Goal: Task Accomplishment & Management: Manage account settings

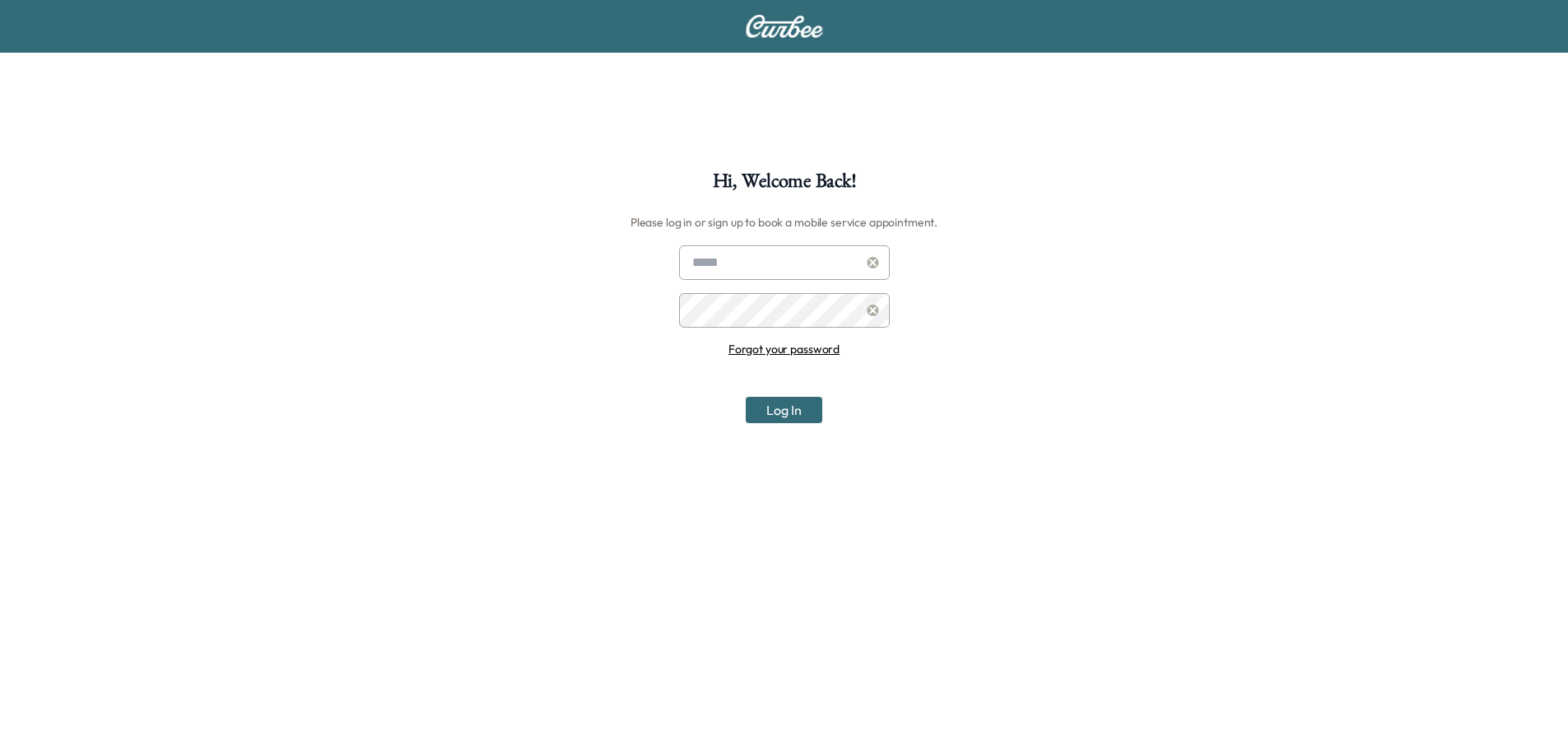
click at [790, 264] on input "text" at bounding box center [784, 262] width 211 height 34
click at [764, 254] on input "text" at bounding box center [784, 262] width 211 height 34
type input "**********"
click at [789, 409] on button "Log In" at bounding box center [784, 409] width 77 height 27
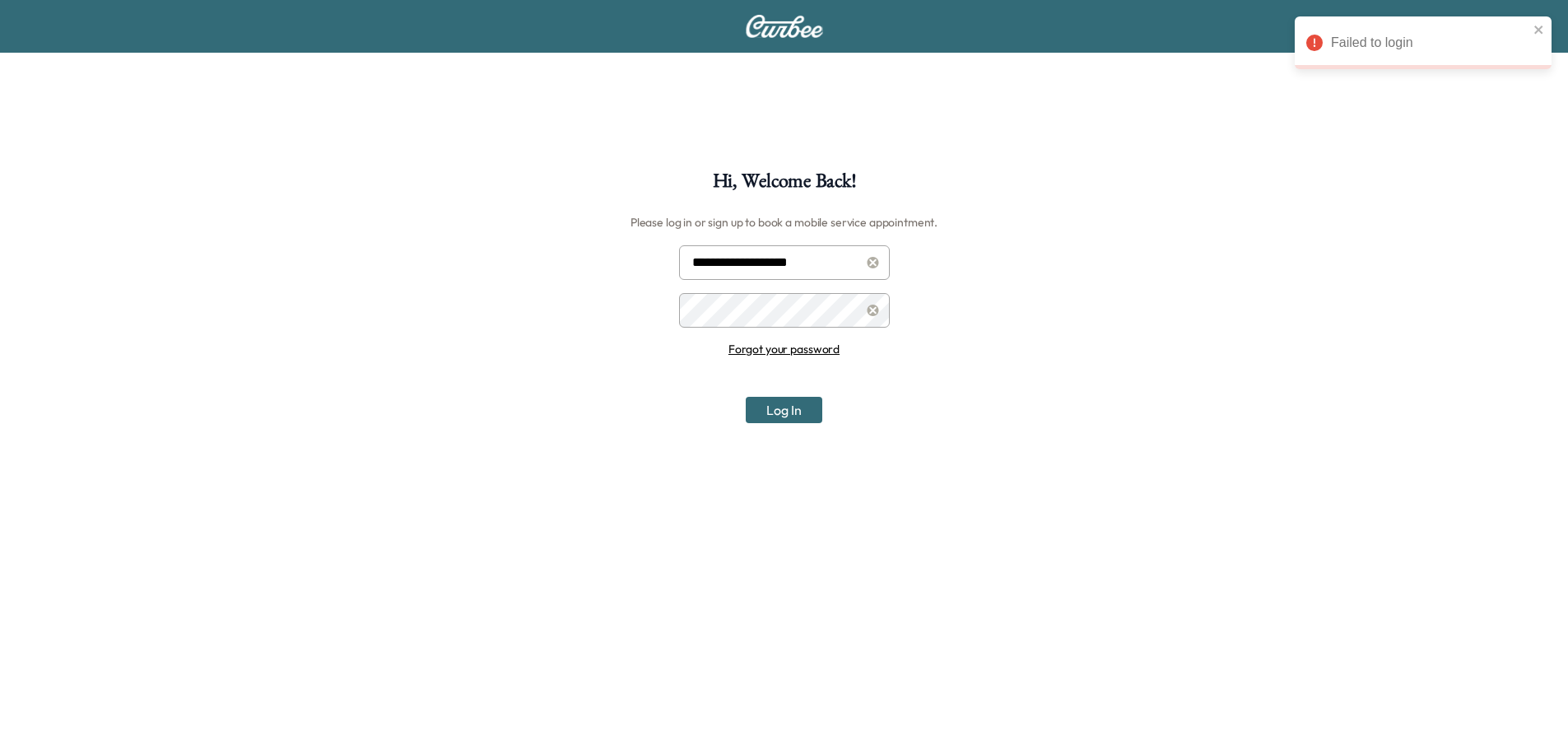
click at [793, 353] on link "Forgot your password" at bounding box center [784, 348] width 111 height 15
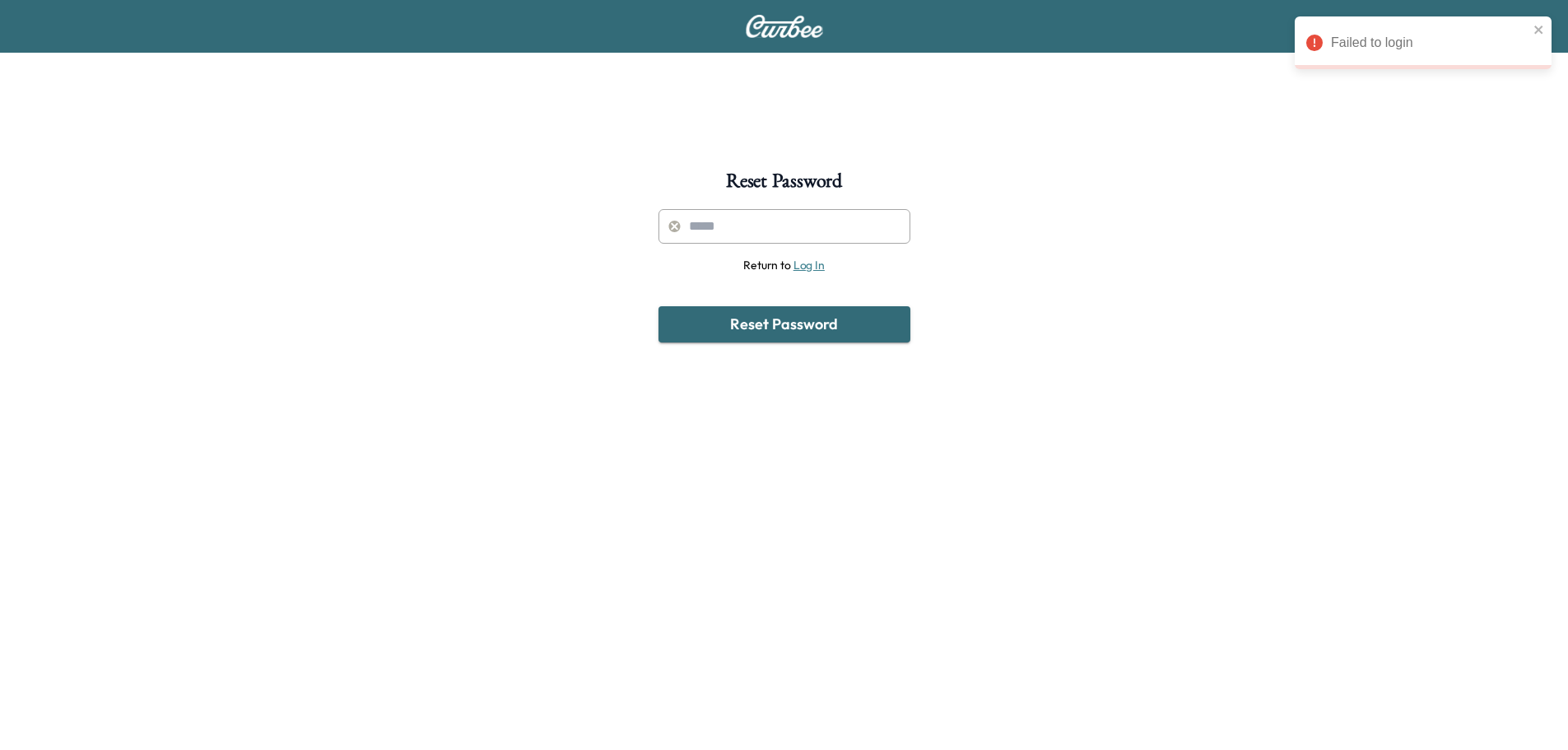
click at [1463, 237] on div "Reset Password Return to Log In Reset Password" at bounding box center [784, 546] width 1568 height 750
click at [763, 226] on input "text" at bounding box center [784, 226] width 252 height 34
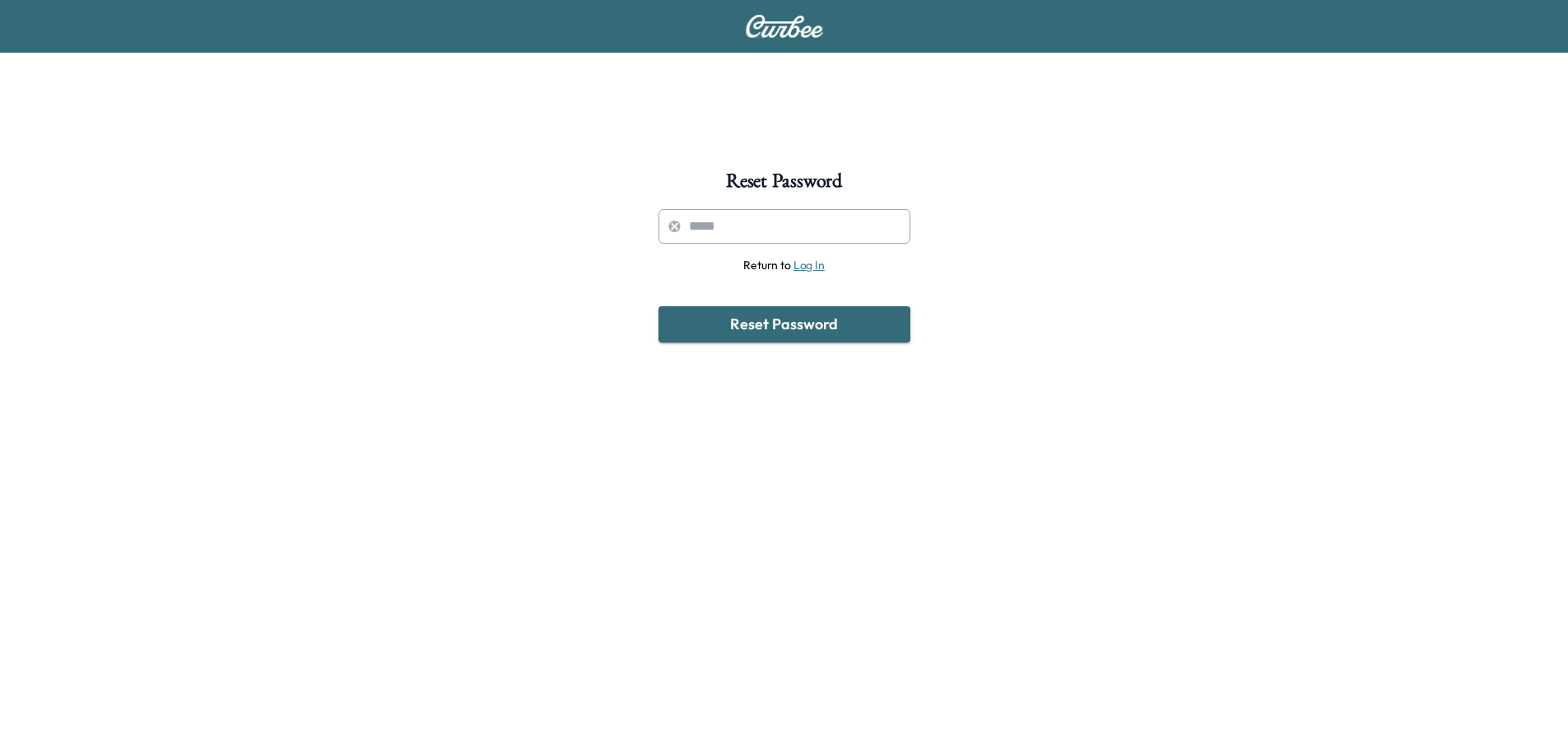
click at [766, 232] on input "text" at bounding box center [784, 226] width 252 height 34
type input "**********"
click at [851, 384] on div "**********" at bounding box center [784, 546] width 1568 height 750
click at [815, 330] on button "Reset Password" at bounding box center [784, 324] width 252 height 36
click at [1349, 210] on div "**********" at bounding box center [784, 546] width 1568 height 750
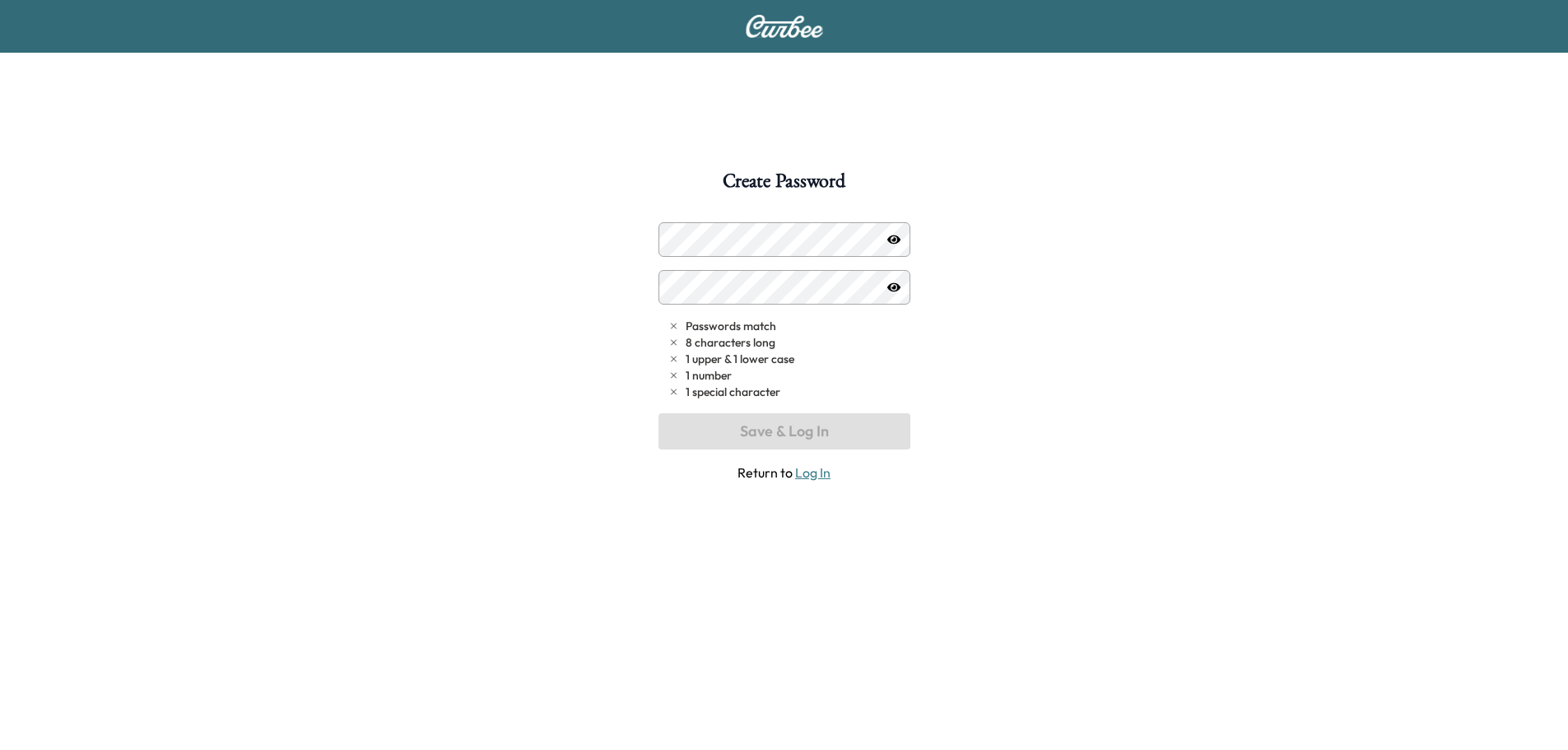
click at [645, 231] on div "Create Password Passwords match 8 characters long 1 upper & 1 lower case 1 numb…" at bounding box center [784, 546] width 1568 height 750
click at [815, 427] on button "Save & Log In" at bounding box center [784, 432] width 252 height 36
click at [1065, 338] on div "Create Password Passwords match 8 characters long 1 upper & 1 lower case 1 numb…" at bounding box center [784, 546] width 1568 height 750
click at [220, 246] on div "Create Password Passwords match 8 characters long 1 upper & 1 lower case 1 numb…" at bounding box center [784, 546] width 1568 height 750
click at [912, 353] on div "Create Password Passwords match 8 characters long 1 upper & 1 lower case 1 numb…" at bounding box center [784, 546] width 1568 height 750
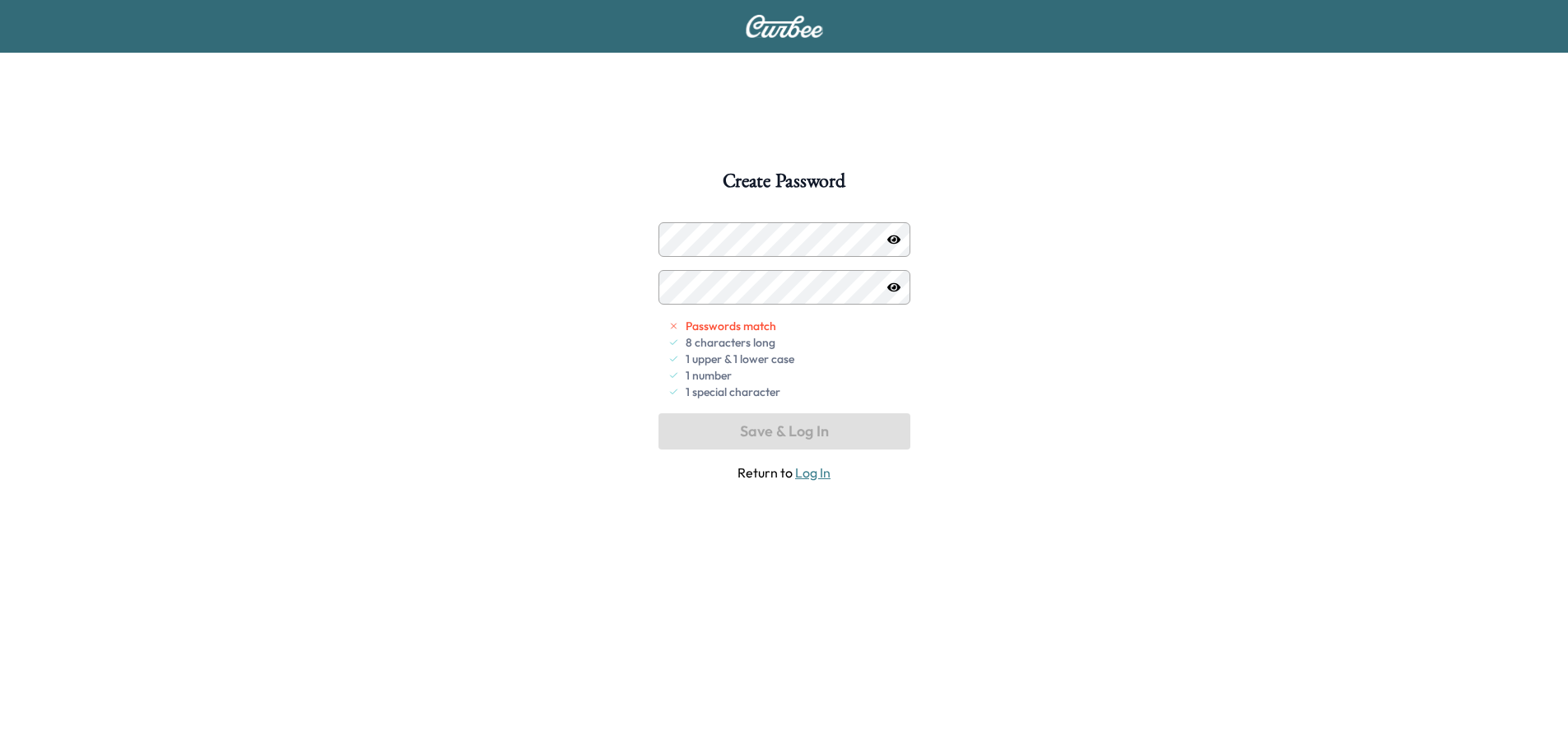
click at [944, 372] on div "Create Password Passwords match 8 characters long 1 upper & 1 lower case 1 numb…" at bounding box center [784, 546] width 1568 height 750
click at [473, 229] on div "Create Password Passwords match 8 characters long 1 upper & 1 lower case 1 numb…" at bounding box center [784, 546] width 1568 height 750
click at [1255, 201] on div "Create Password Passwords match 8 characters long 1 upper & 1 lower case 1 numb…" at bounding box center [784, 546] width 1568 height 750
click at [809, 430] on button "Save & Log In" at bounding box center [784, 432] width 252 height 36
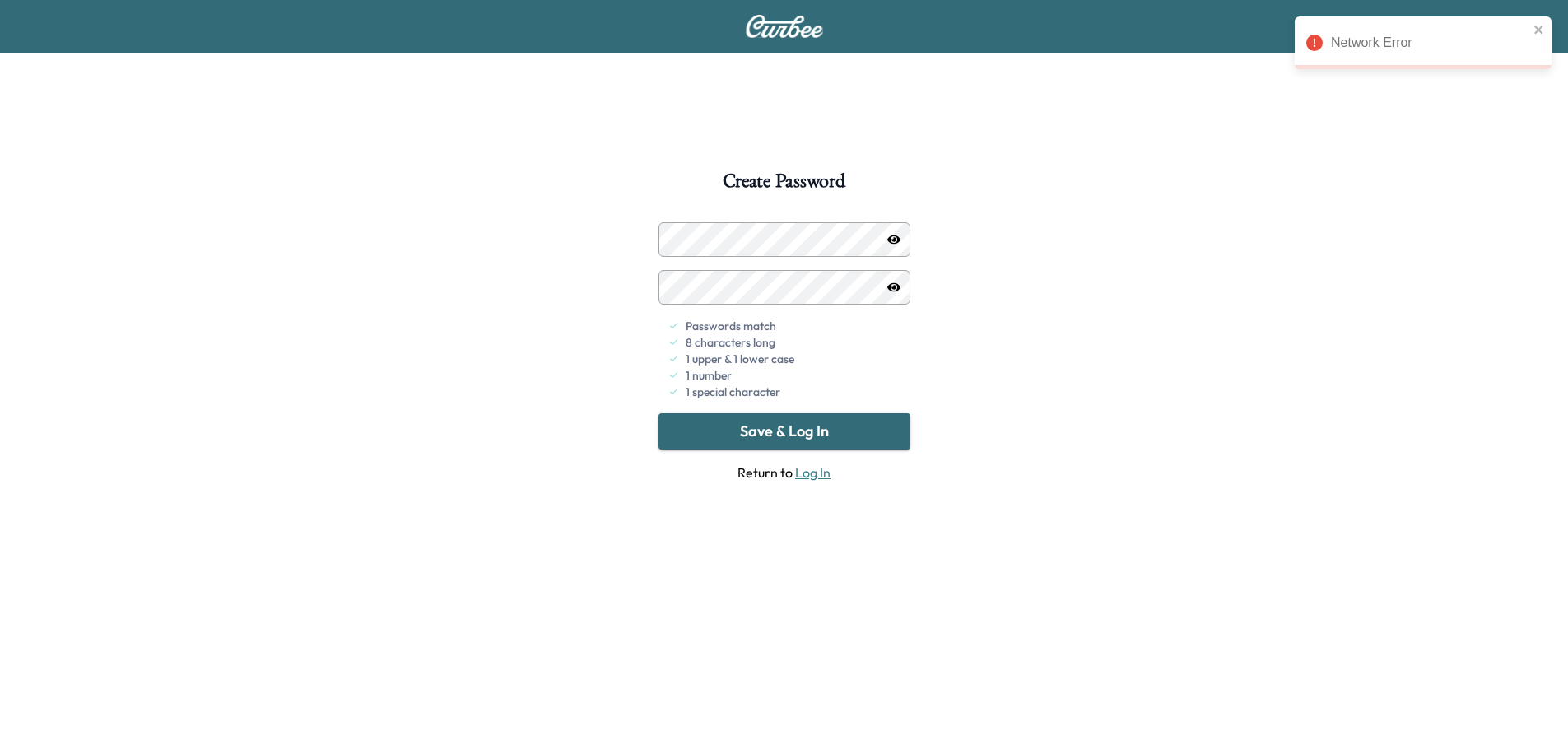
click at [1328, 38] on div "Network Error" at bounding box center [1417, 43] width 232 height 29
click at [1313, 44] on icon at bounding box center [1314, 42] width 16 height 16
click at [1391, 45] on div "Network Error" at bounding box center [1430, 42] width 198 height 20
click at [1304, 47] on div "Network Error" at bounding box center [1417, 43] width 232 height 29
click at [1320, 42] on icon at bounding box center [1314, 42] width 16 height 16
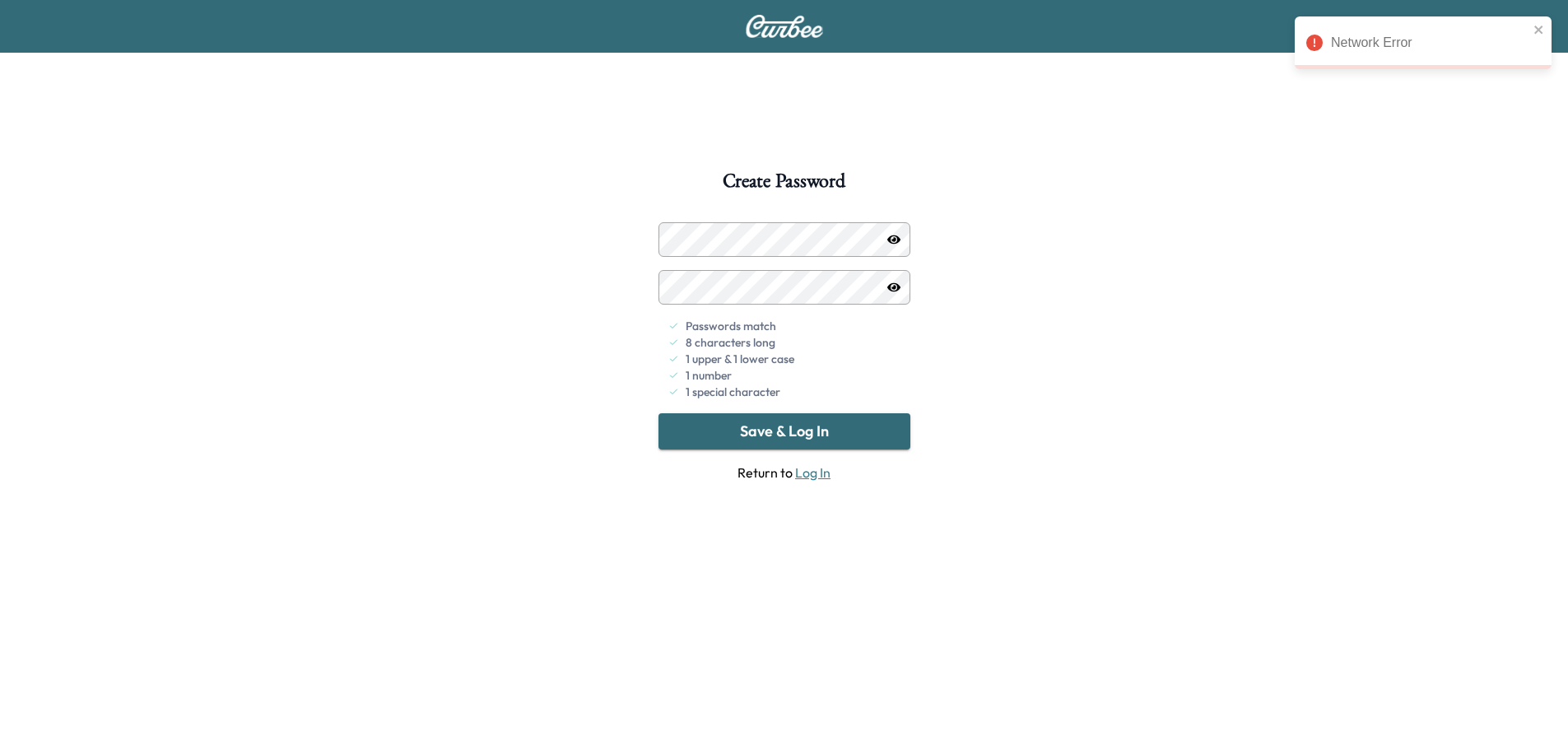
click at [813, 475] on link "Log In" at bounding box center [813, 472] width 35 height 16
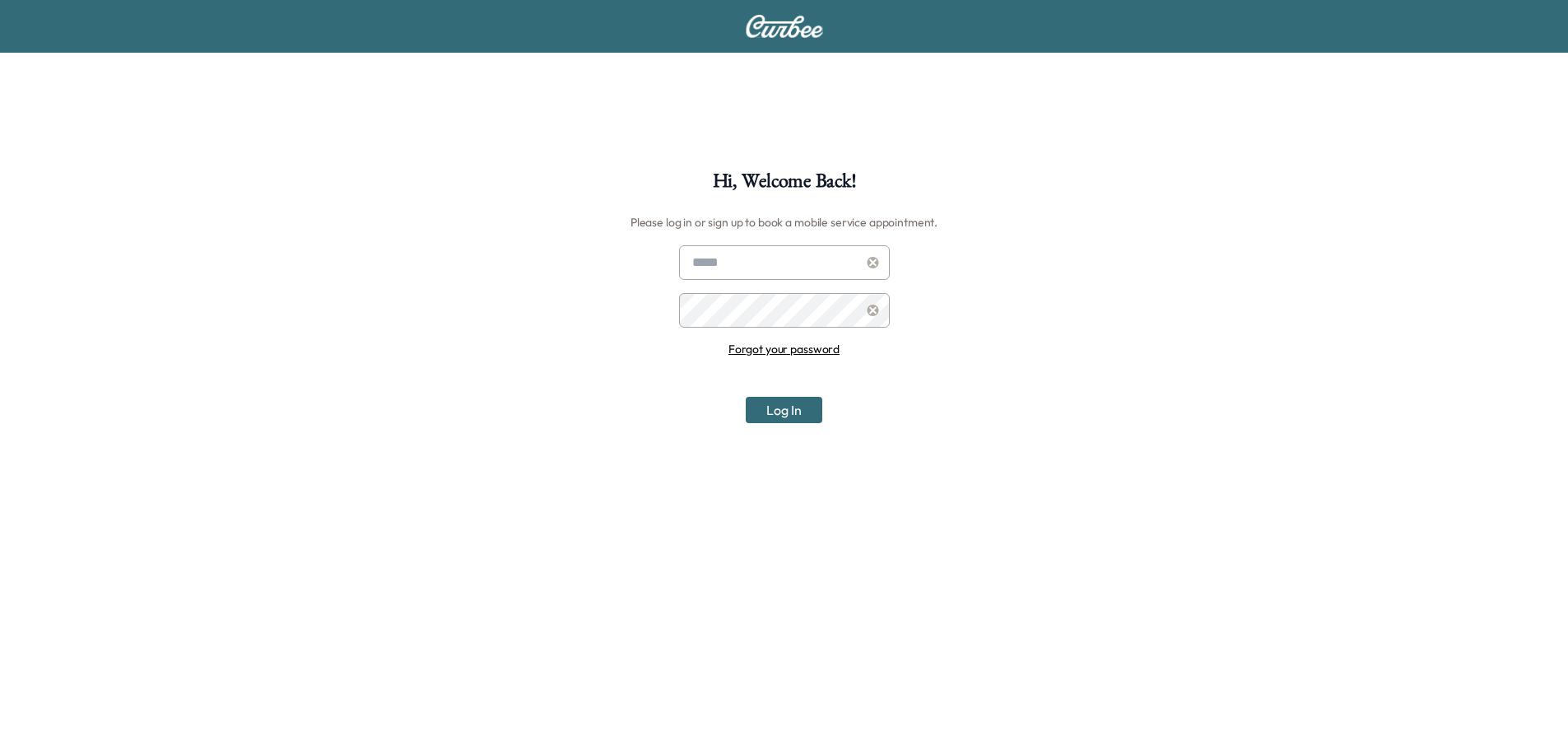
click at [789, 255] on input "text" at bounding box center [784, 262] width 211 height 34
click at [758, 261] on input "text" at bounding box center [784, 262] width 211 height 34
click at [747, 267] on input "text" at bounding box center [784, 262] width 211 height 34
type input "**********"
click at [790, 409] on button "Log In" at bounding box center [784, 409] width 77 height 27
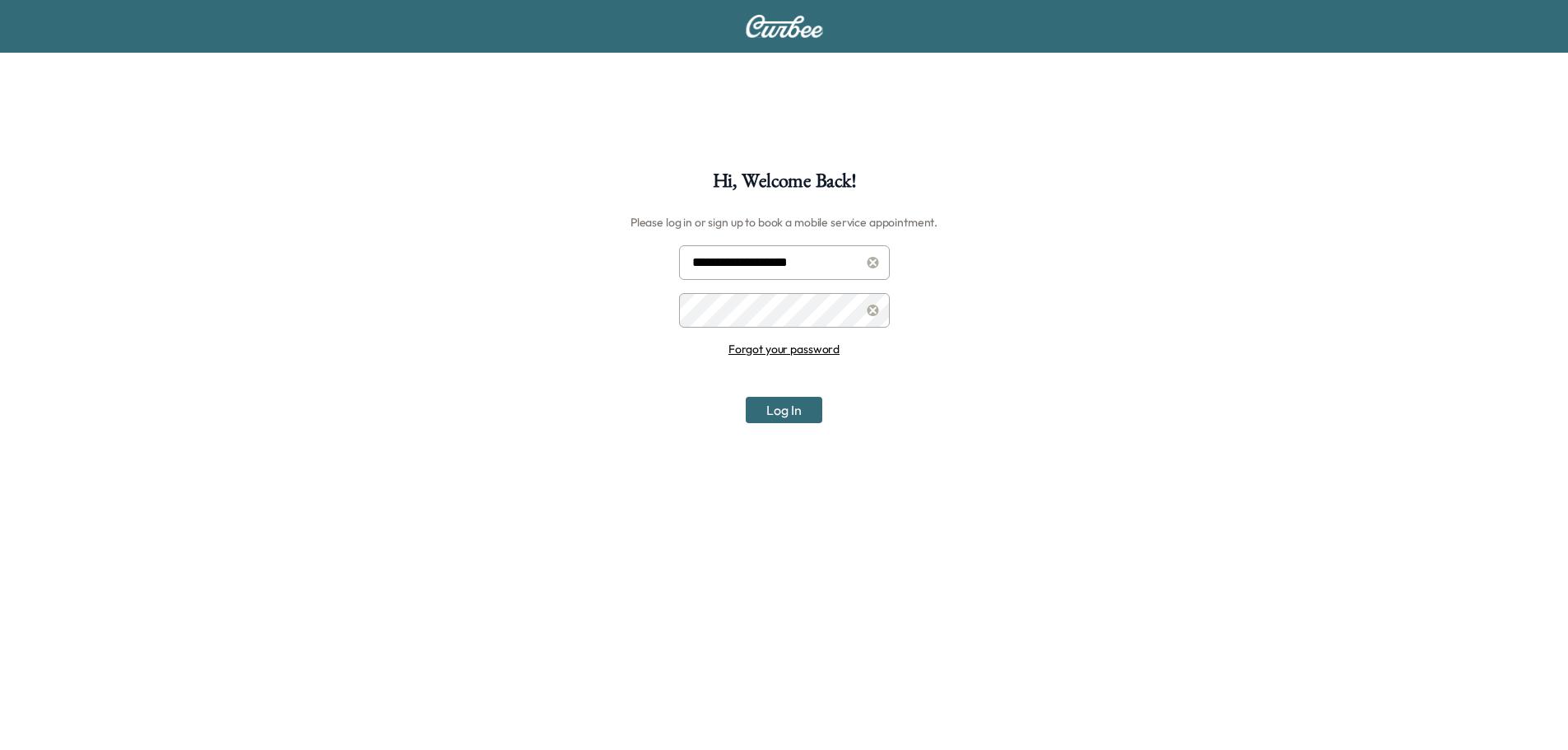
click at [779, 409] on button "Log In" at bounding box center [784, 409] width 77 height 27
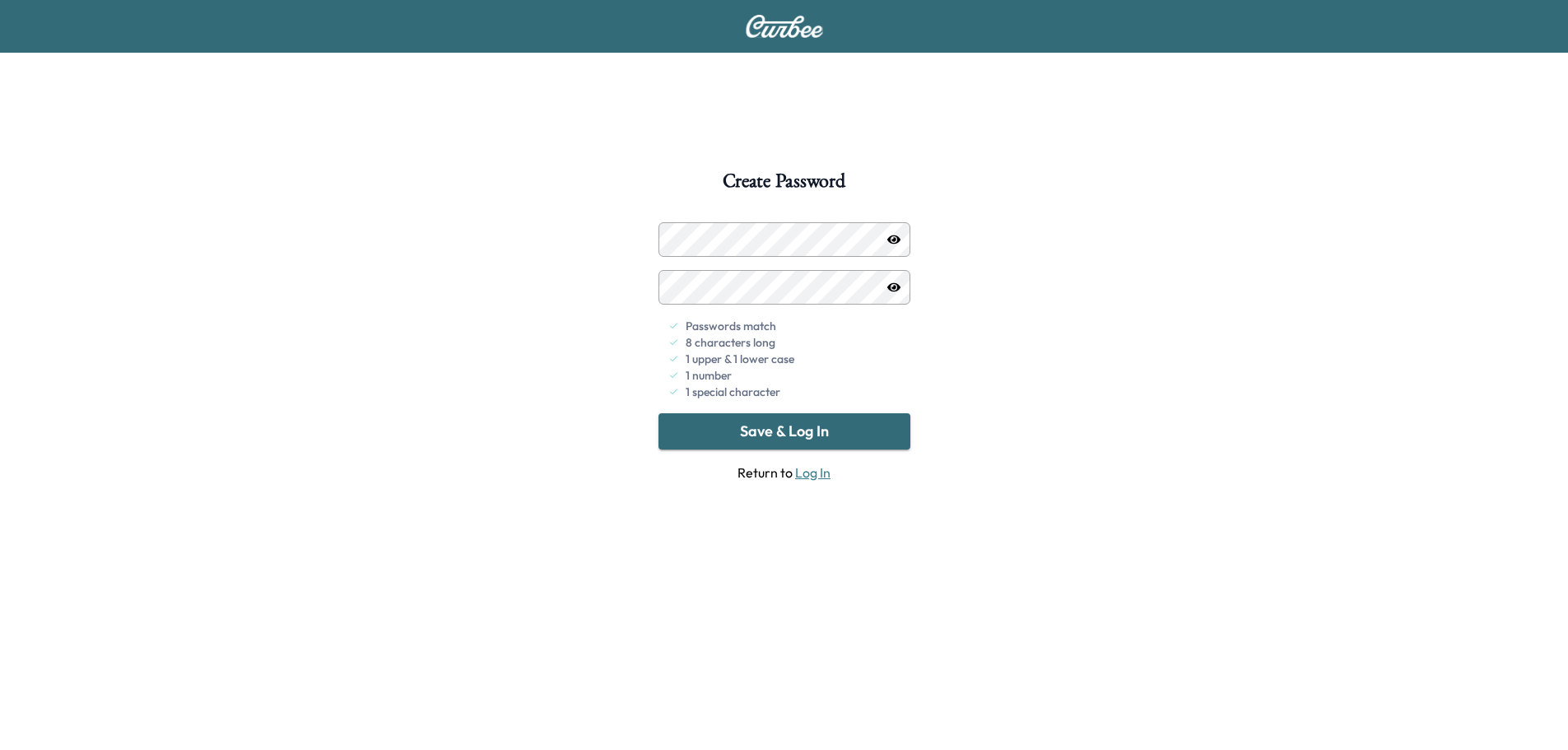
drag, startPoint x: 756, startPoint y: 433, endPoint x: 779, endPoint y: 433, distance: 23.0
click at [756, 433] on button "Save & Log In" at bounding box center [784, 432] width 252 height 36
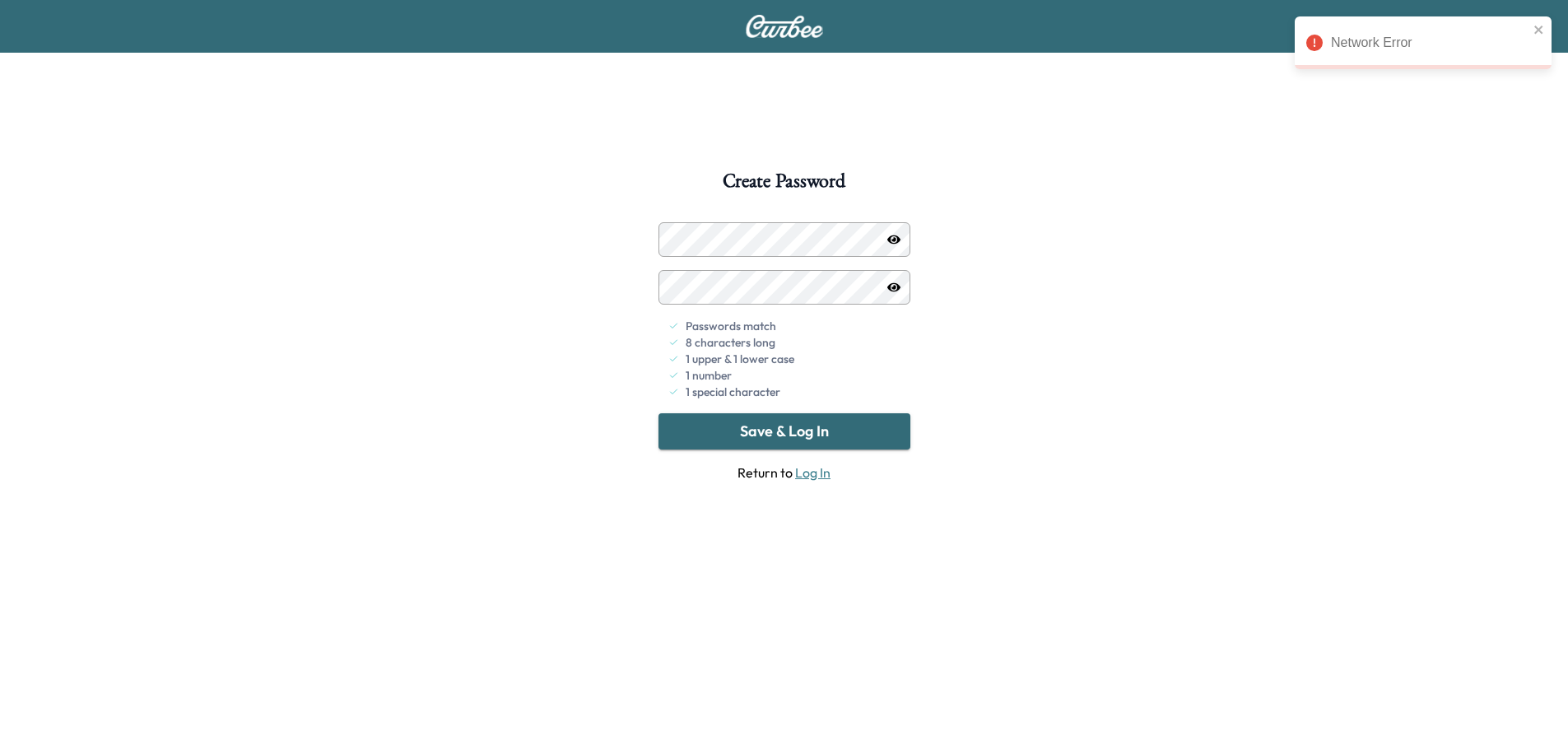
click at [1408, 47] on div "Network Error" at bounding box center [1430, 42] width 198 height 20
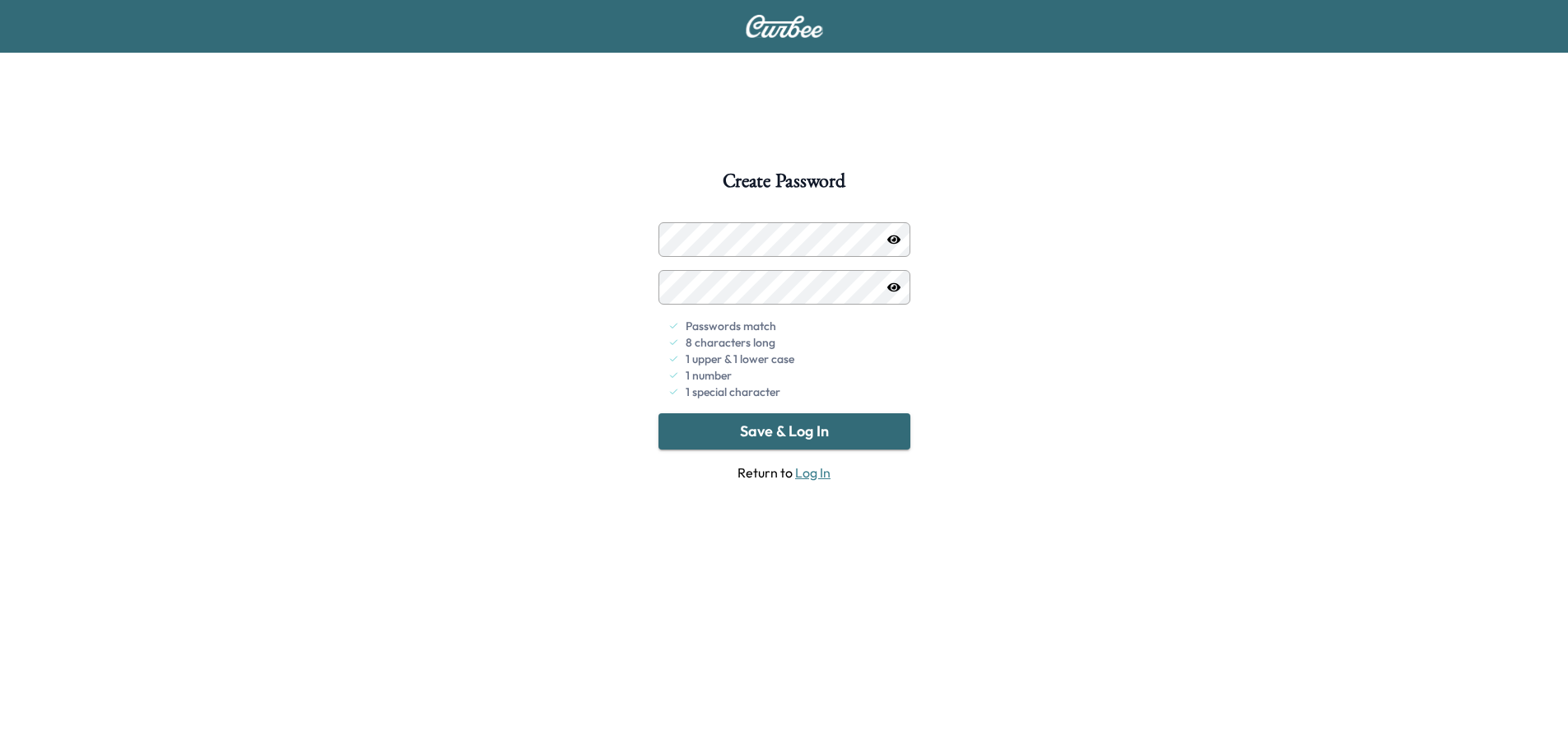
click at [597, 230] on div "Create Password Passwords match 8 characters long 1 upper & 1 lower case 1 numb…" at bounding box center [784, 546] width 1568 height 750
click at [895, 243] on icon "button" at bounding box center [894, 239] width 13 height 9
click at [625, 236] on div "Create Password Passwords match 8 characters long 1 upper & 1 lower case 1 numb…" at bounding box center [784, 546] width 1568 height 750
click at [809, 480] on link "Log In" at bounding box center [813, 472] width 35 height 16
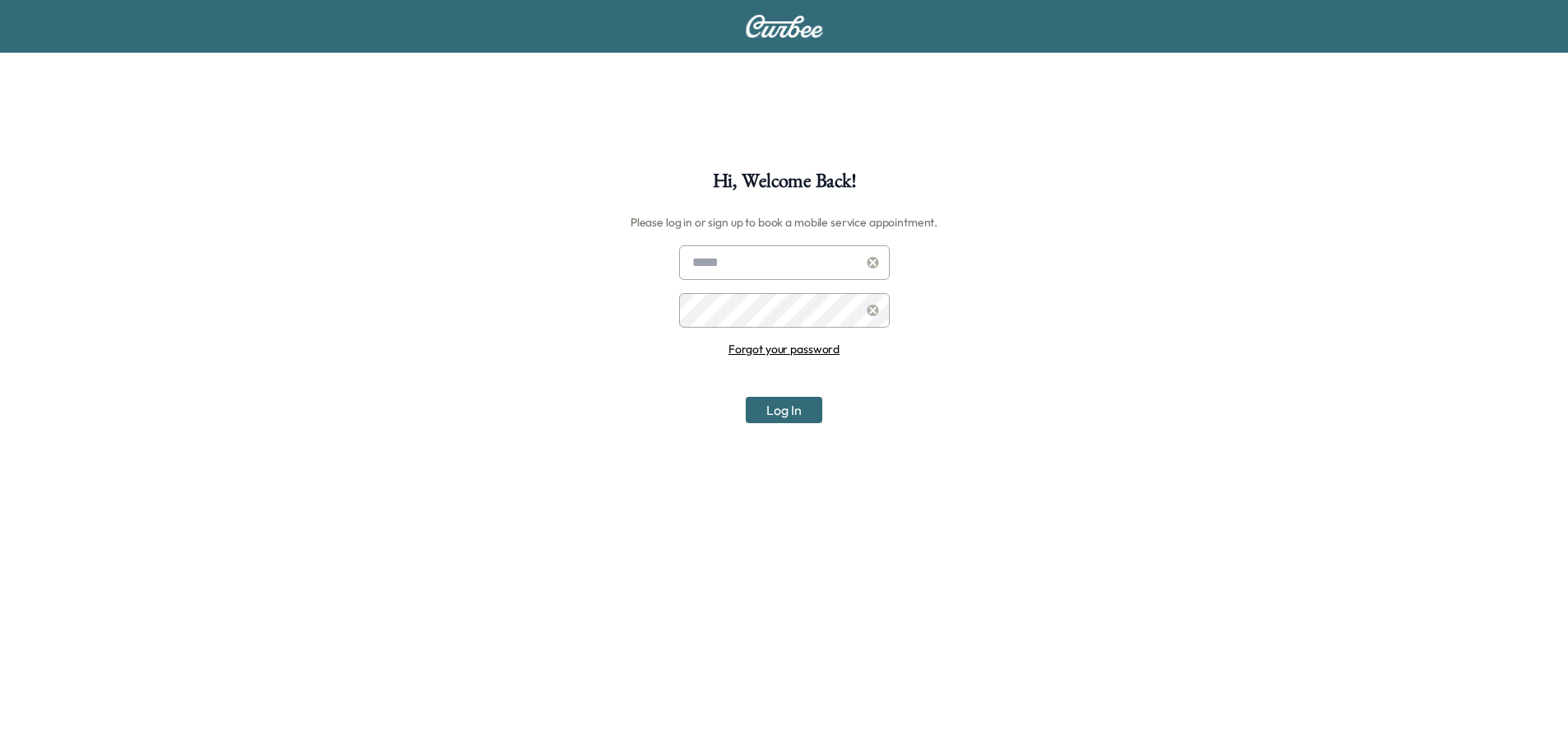
click at [773, 349] on link "Forgot your password" at bounding box center [784, 348] width 111 height 15
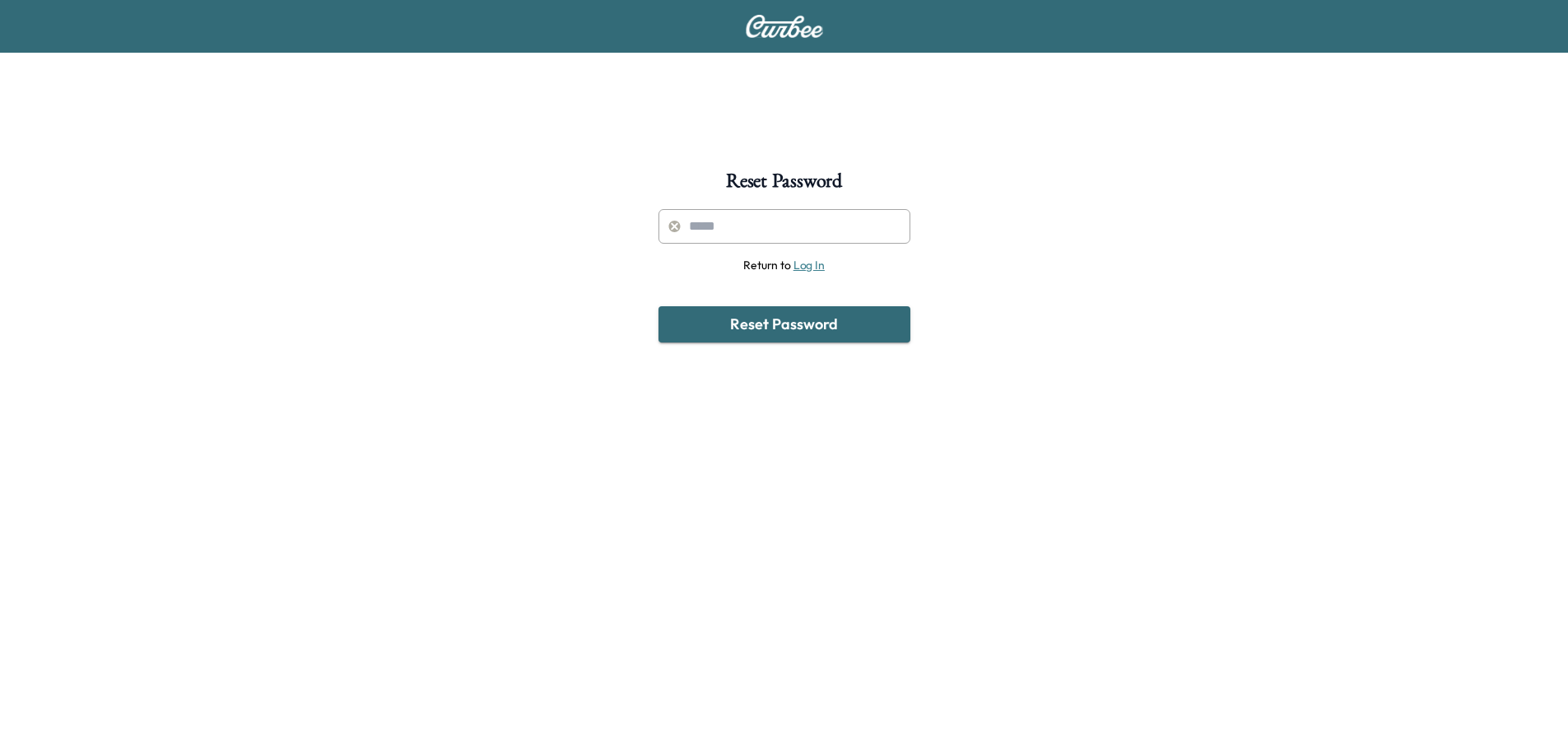
click at [751, 232] on input "text" at bounding box center [784, 226] width 252 height 34
click at [997, 202] on div "Reset Password Return to Log In Reset Password" at bounding box center [784, 546] width 1568 height 750
click at [759, 225] on input "text" at bounding box center [784, 226] width 252 height 34
type input "**********"
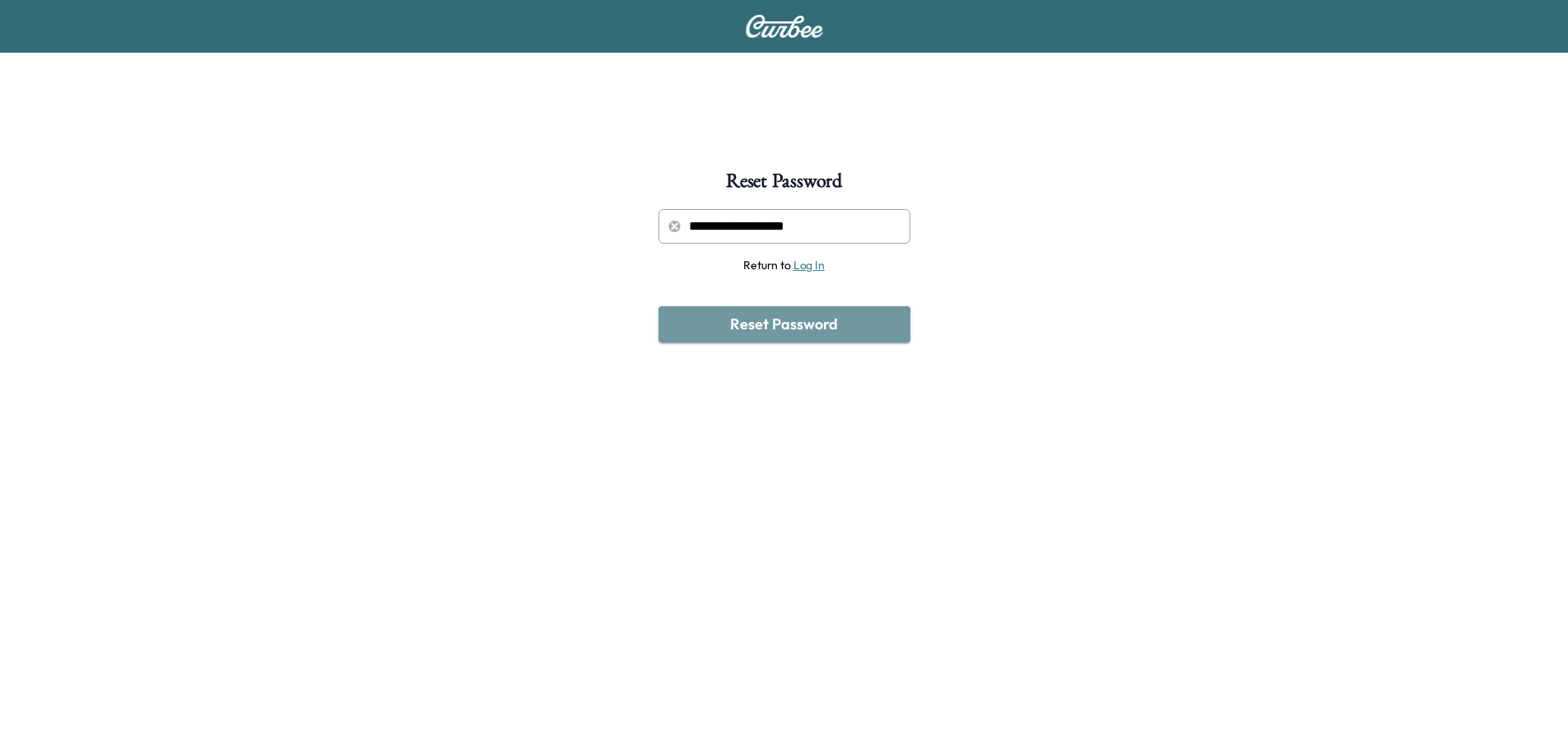
drag, startPoint x: 801, startPoint y: 328, endPoint x: 1505, endPoint y: 156, distance: 724.7
click at [773, 224] on div "**********" at bounding box center [784, 275] width 252 height 133
click at [833, 329] on button "Reset Password" at bounding box center [784, 324] width 252 height 36
click at [833, 329] on div "Reset Password" at bounding box center [784, 324] width 252 height 36
click at [764, 322] on button "Reset Password" at bounding box center [784, 324] width 252 height 36
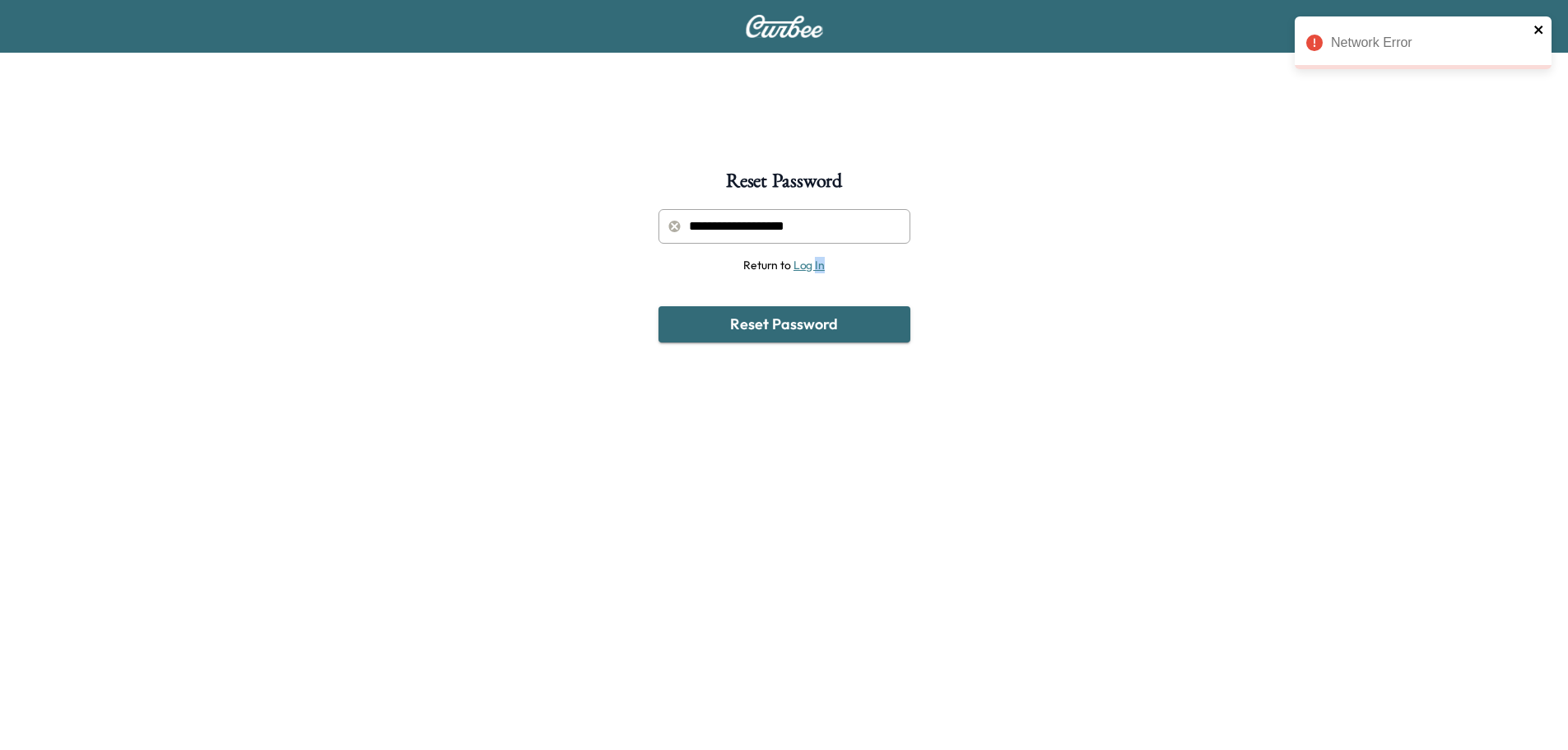
click at [1542, 32] on icon "close" at bounding box center [1539, 30] width 9 height 9
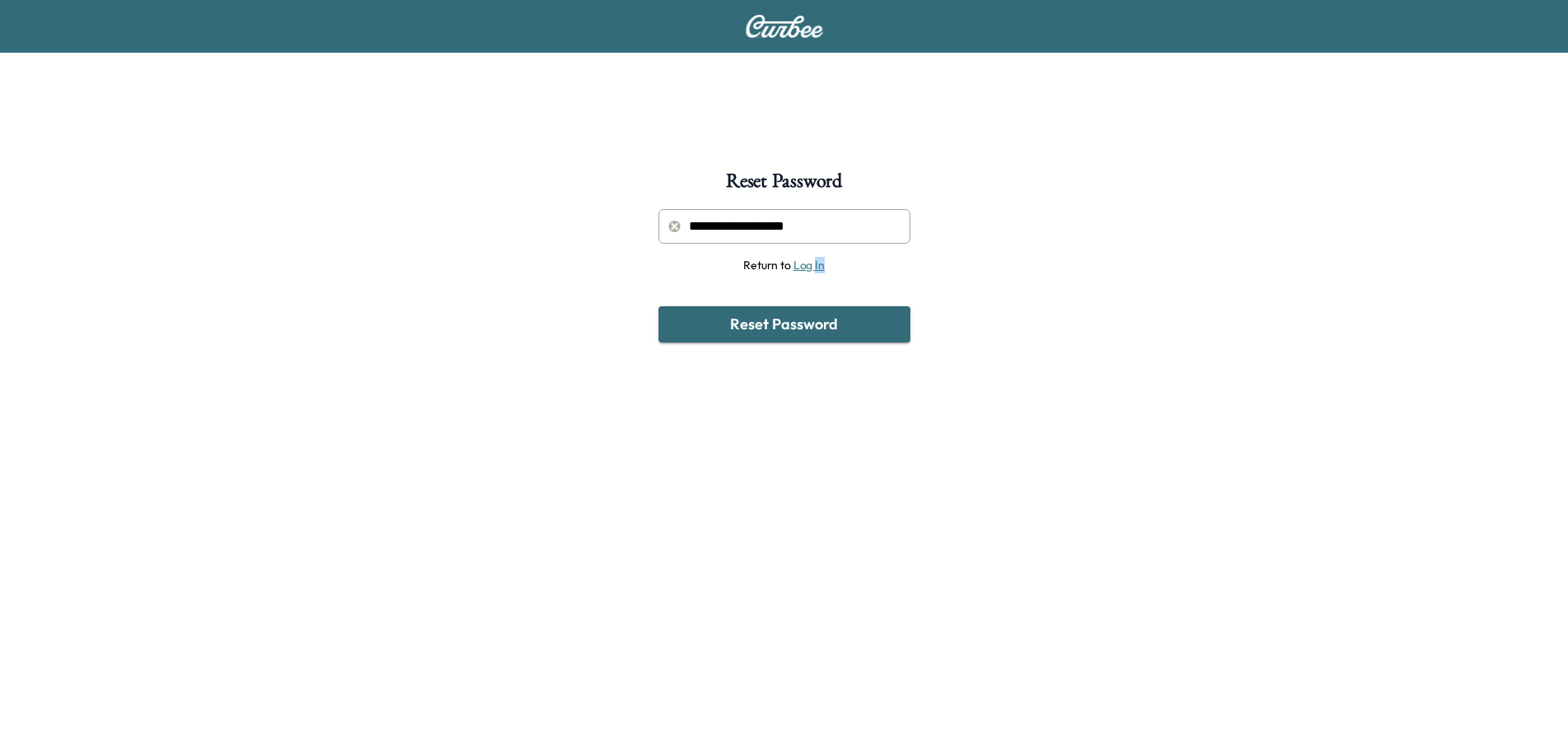
click at [802, 267] on link "Log In" at bounding box center [809, 265] width 31 height 15
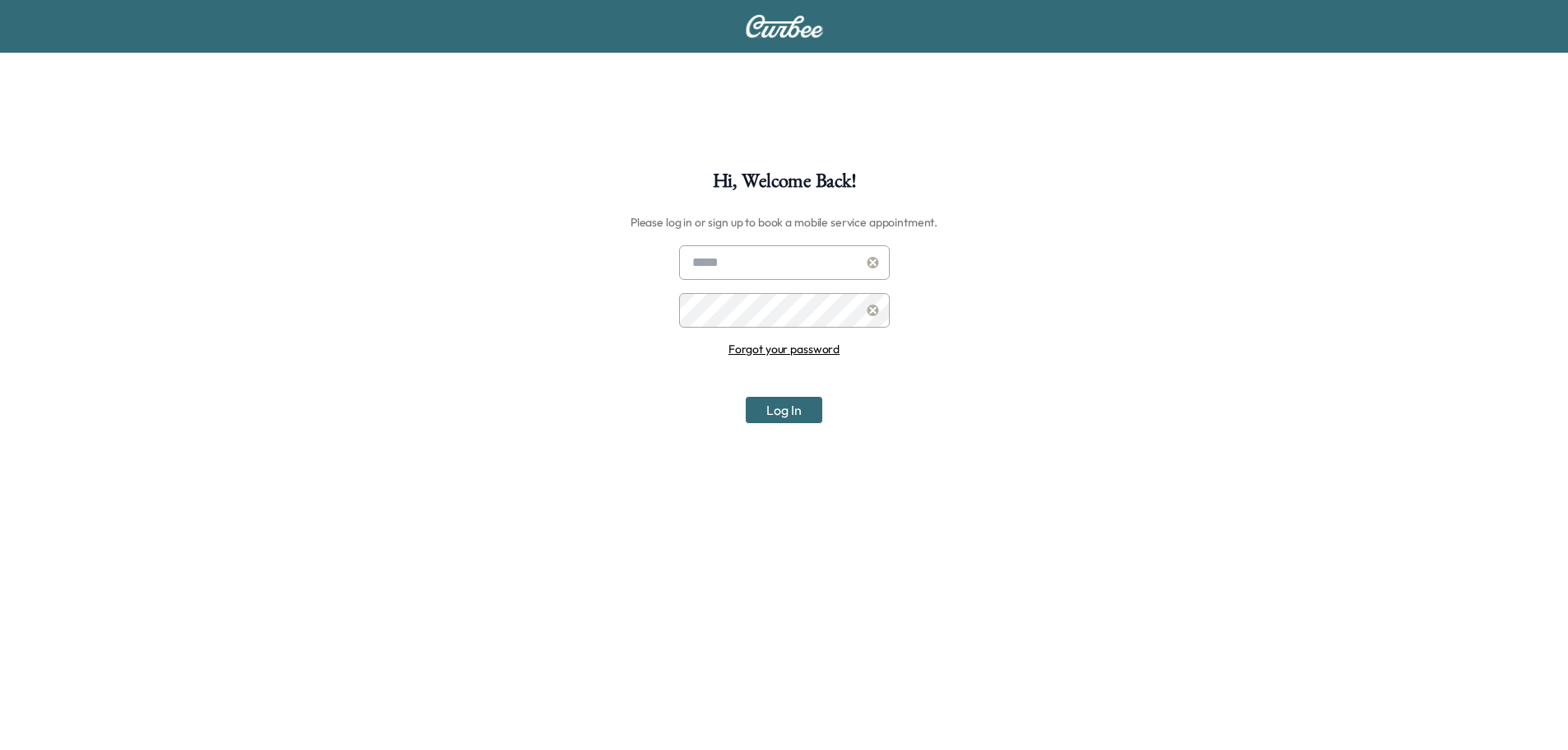
click at [757, 273] on input "text" at bounding box center [784, 262] width 211 height 34
click at [750, 261] on input "text" at bounding box center [784, 262] width 211 height 34
type input "**********"
click at [814, 404] on button "Log In" at bounding box center [784, 409] width 77 height 27
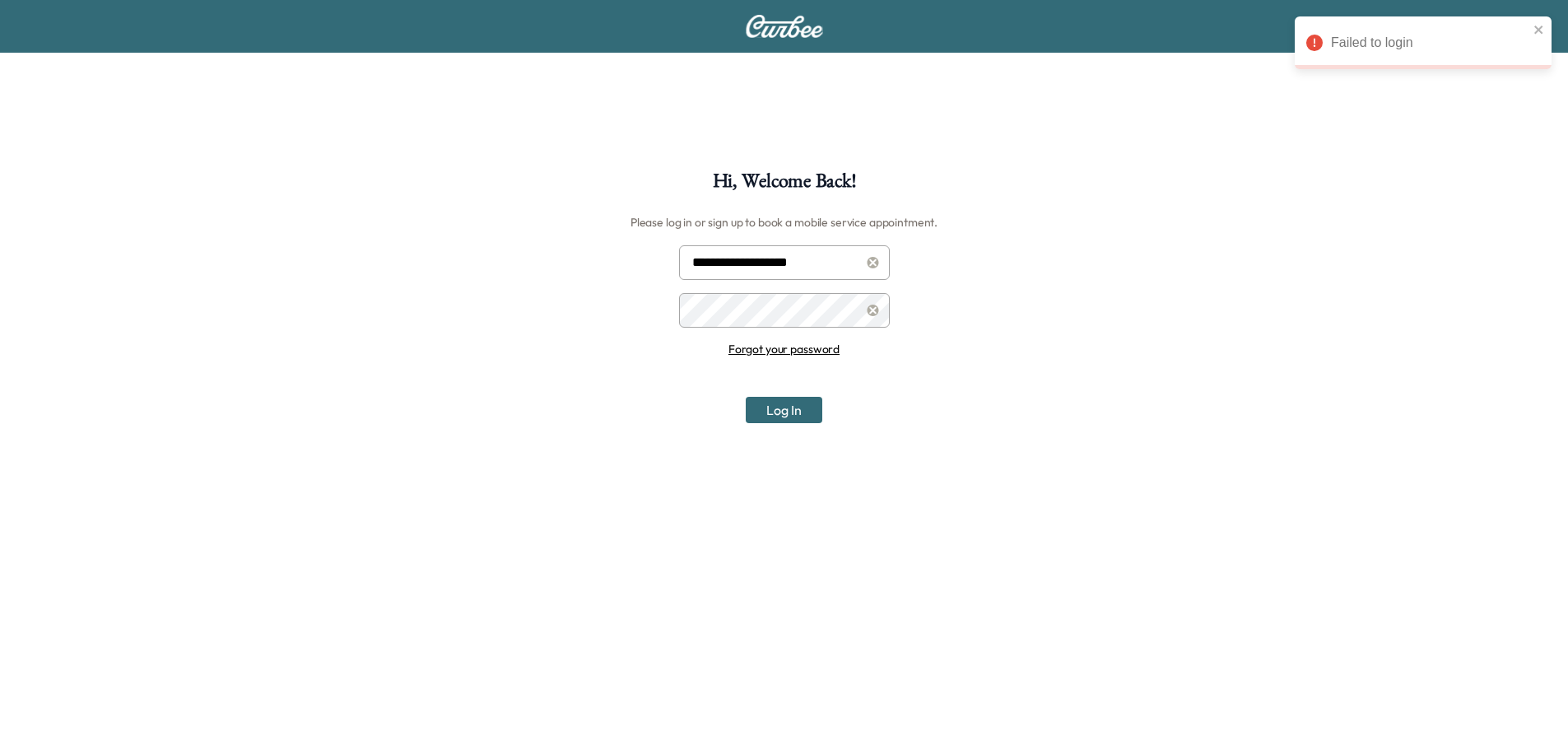
click at [630, 299] on div "**********" at bounding box center [784, 546] width 1568 height 750
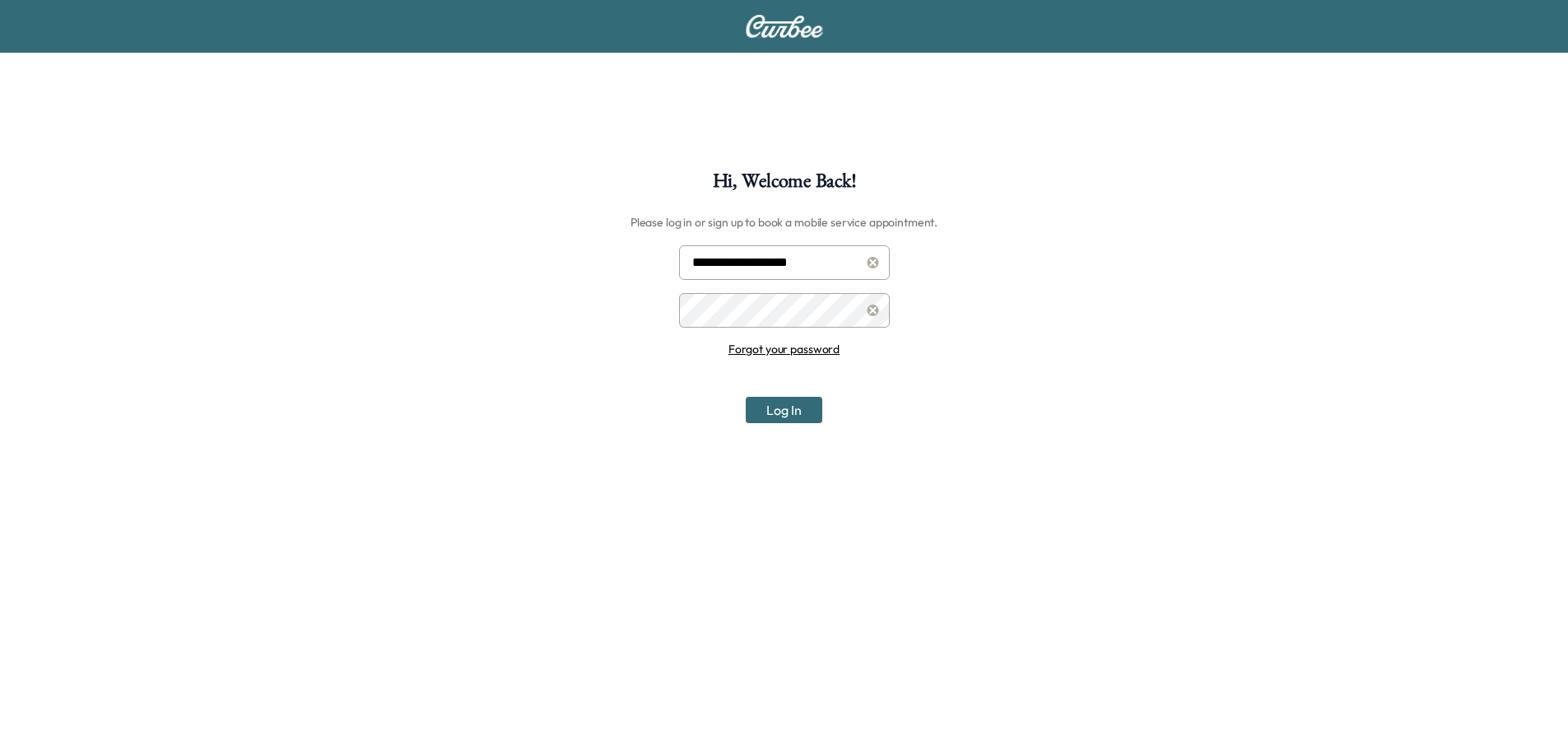
click at [793, 409] on button "Log In" at bounding box center [784, 409] width 77 height 27
click at [1043, 317] on div "**********" at bounding box center [784, 546] width 1568 height 750
click at [875, 308] on icon at bounding box center [873, 310] width 12 height 11
click at [769, 264] on input "text" at bounding box center [784, 262] width 211 height 34
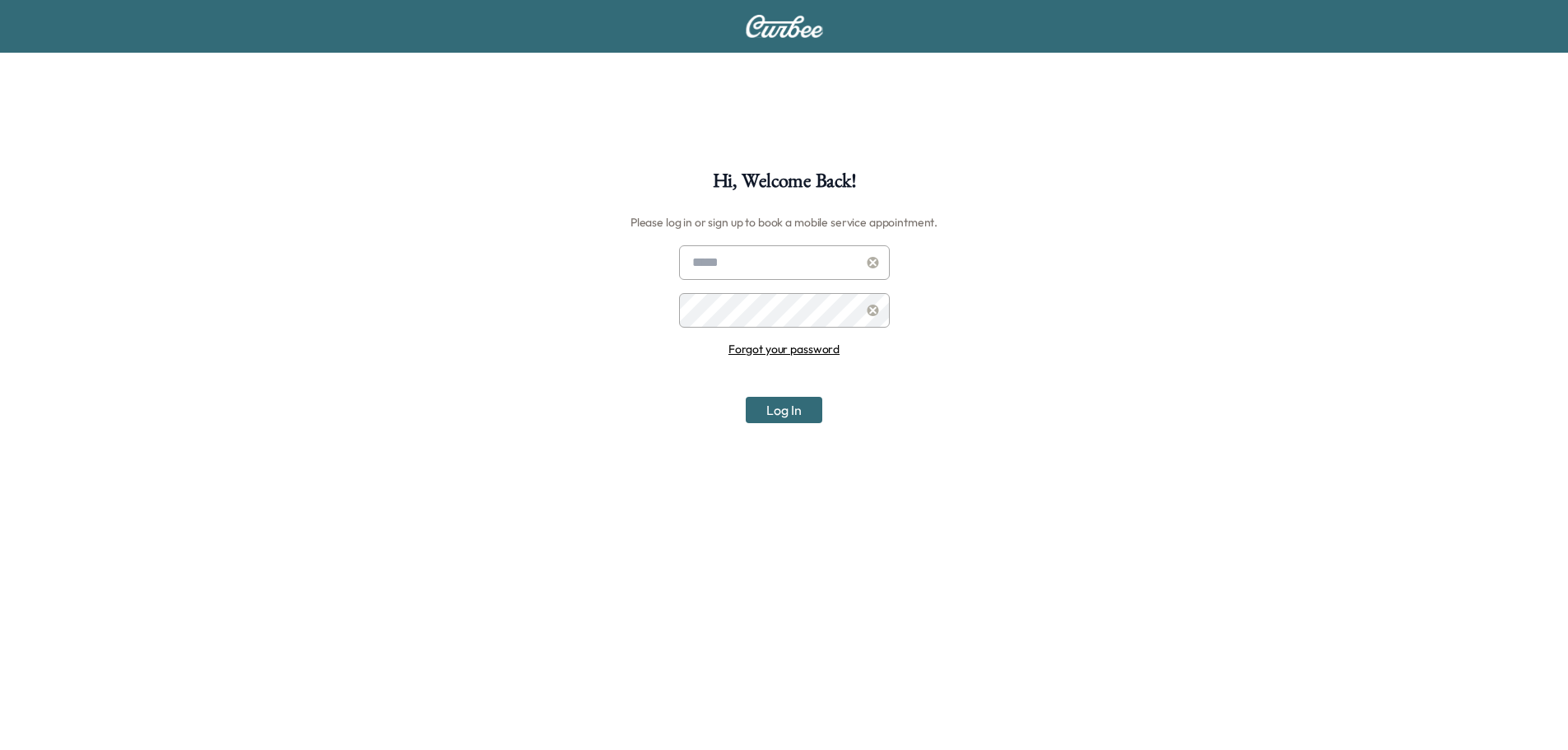
click at [839, 248] on input "text" at bounding box center [784, 262] width 211 height 34
type input "**********"
click at [1024, 301] on div "**********" at bounding box center [784, 546] width 1568 height 750
click at [793, 409] on button "Log In" at bounding box center [784, 409] width 77 height 27
click at [1084, 231] on div "**********" at bounding box center [784, 546] width 1568 height 750
